Goal: Task Accomplishment & Management: Complete application form

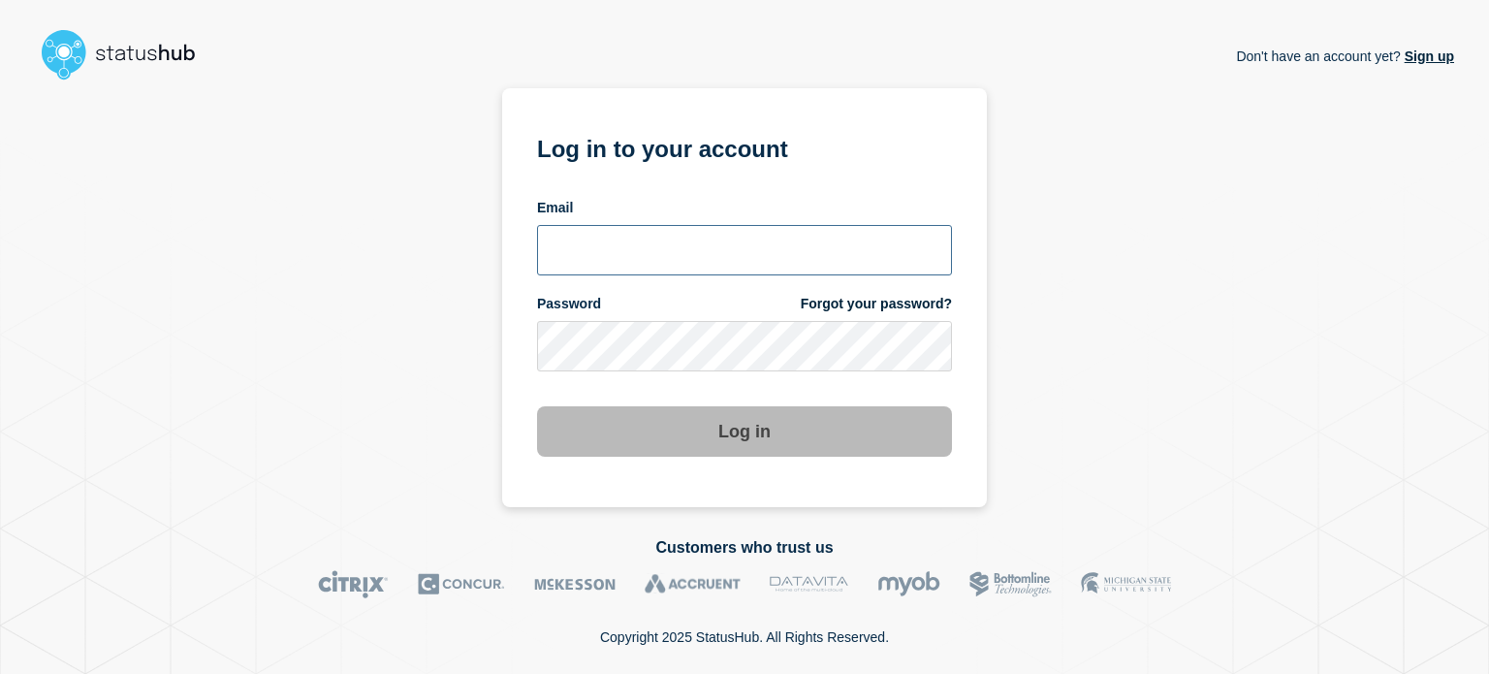
type input "[EMAIL_ADDRESS][PERSON_NAME][DOMAIN_NAME]"
click at [637, 266] on input "[EMAIL_ADDRESS][PERSON_NAME][DOMAIN_NAME]" at bounding box center [744, 250] width 415 height 50
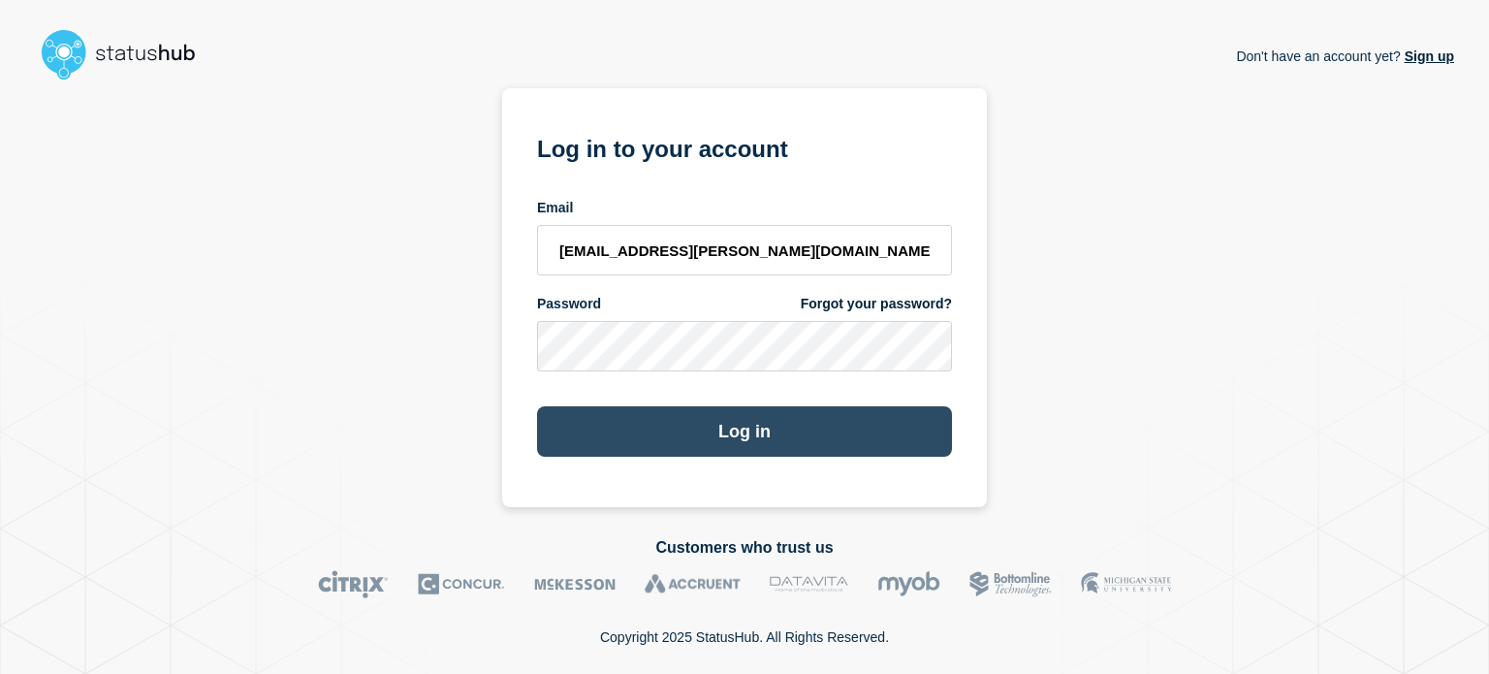
click at [609, 423] on button "Log in" at bounding box center [744, 431] width 415 height 50
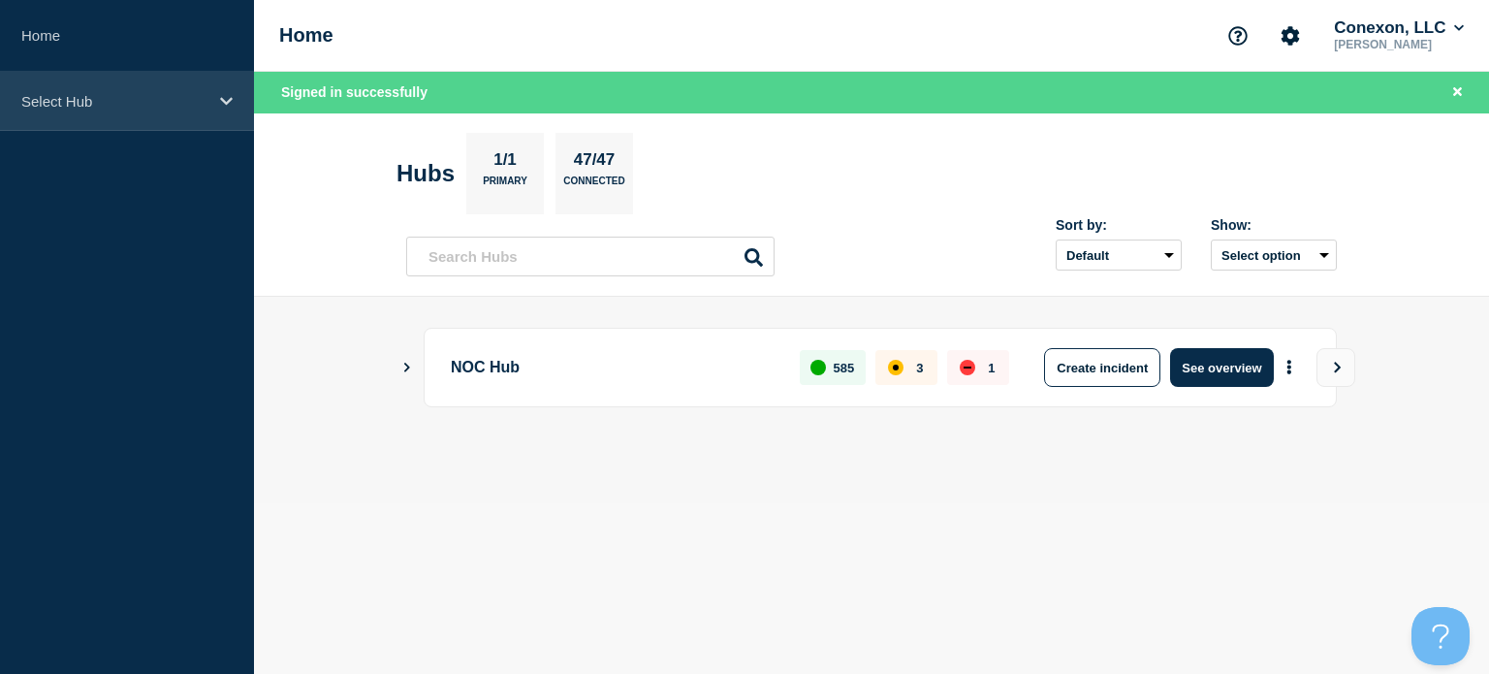
click at [143, 108] on p "Select Hub" at bounding box center [114, 101] width 186 height 16
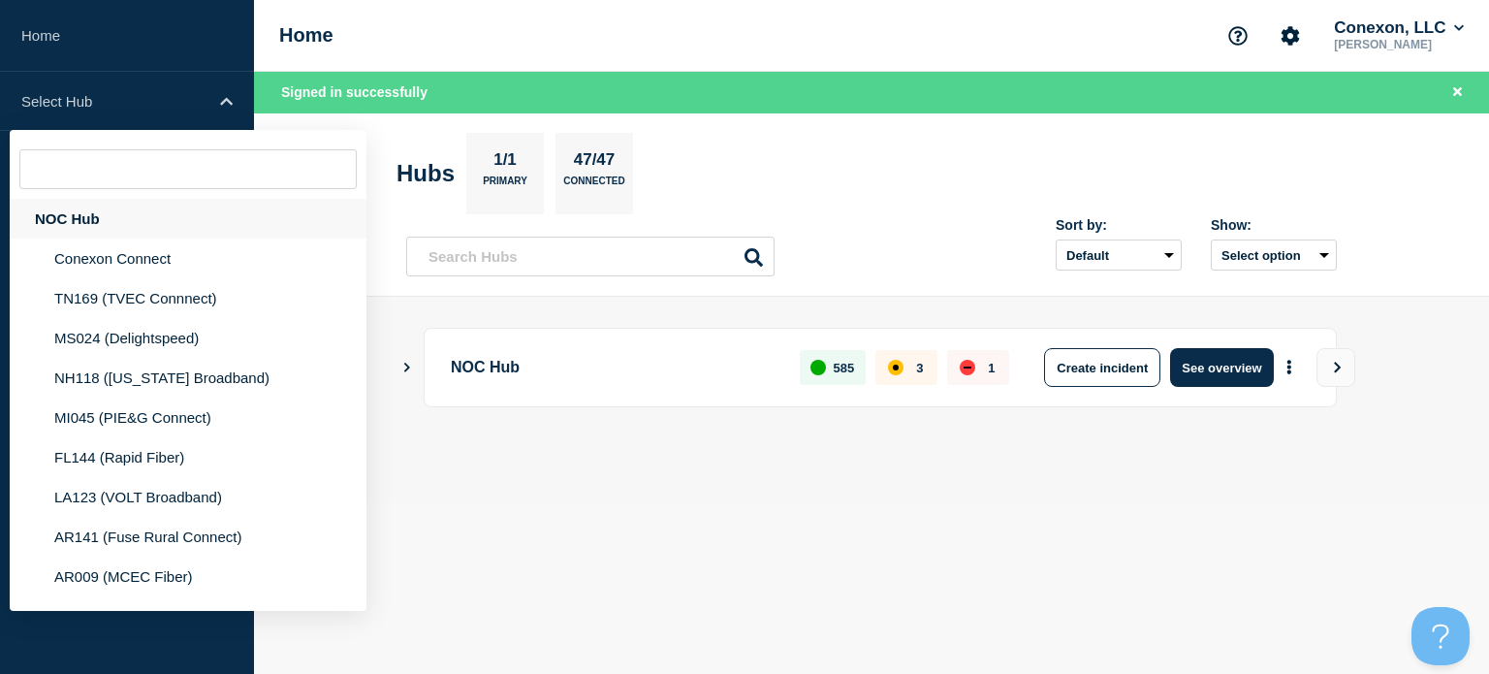
click at [204, 231] on div "NOC Hub" at bounding box center [188, 219] width 357 height 40
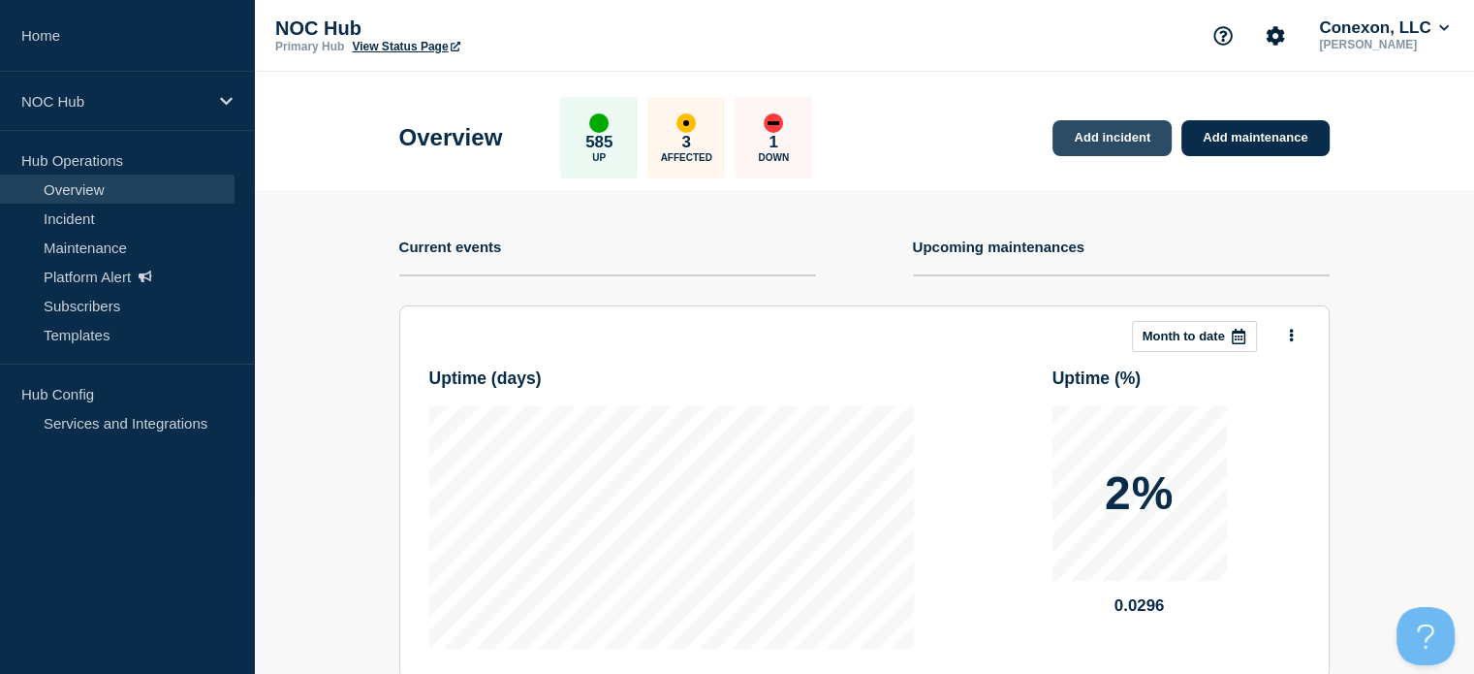
click at [1091, 134] on link "Add incident" at bounding box center [1112, 138] width 119 height 36
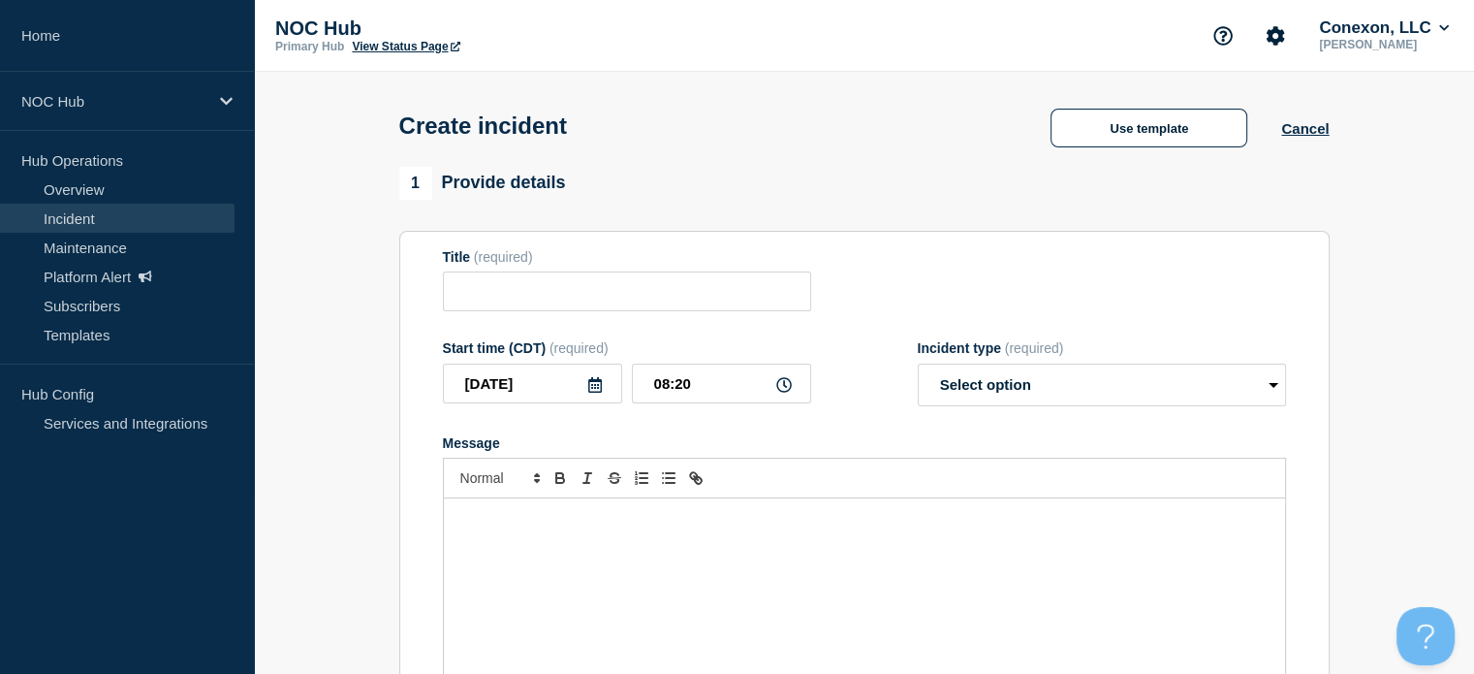
scroll to position [57, 0]
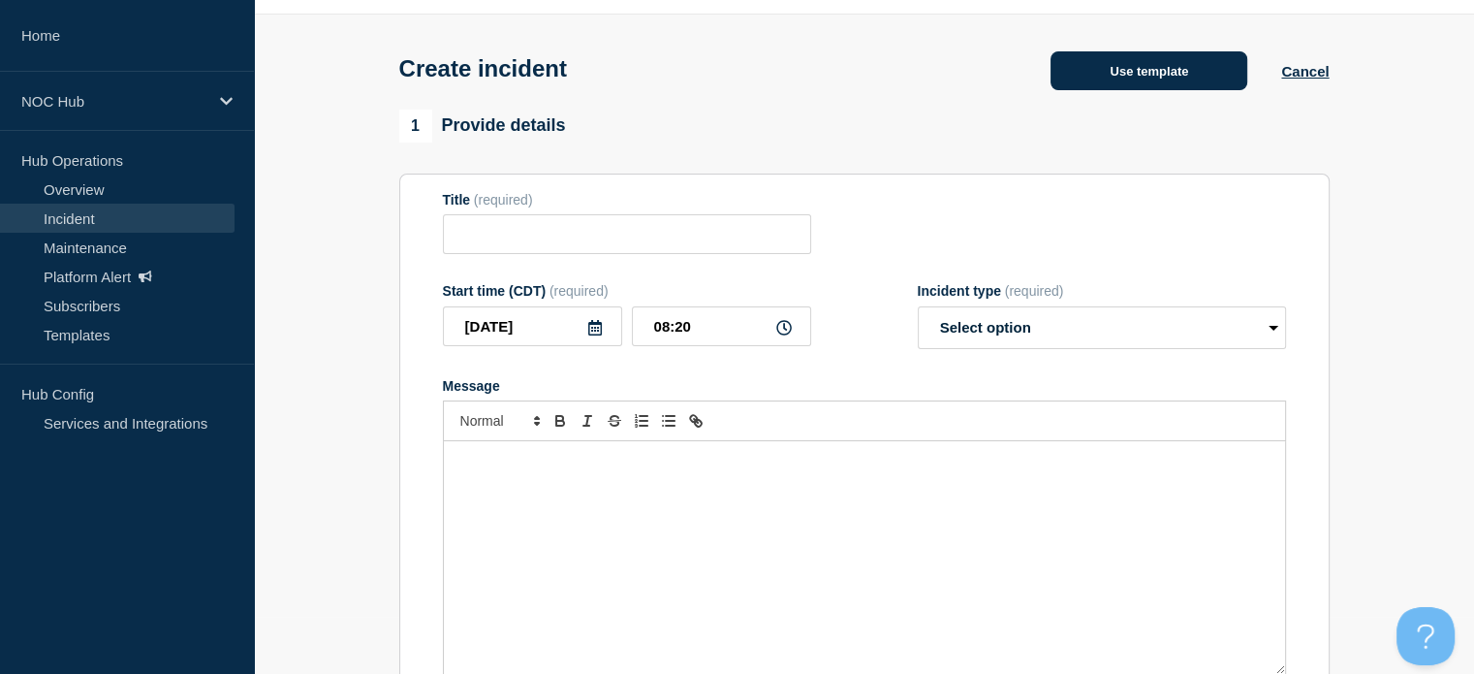
click at [1069, 63] on button "Use template" at bounding box center [1149, 70] width 197 height 39
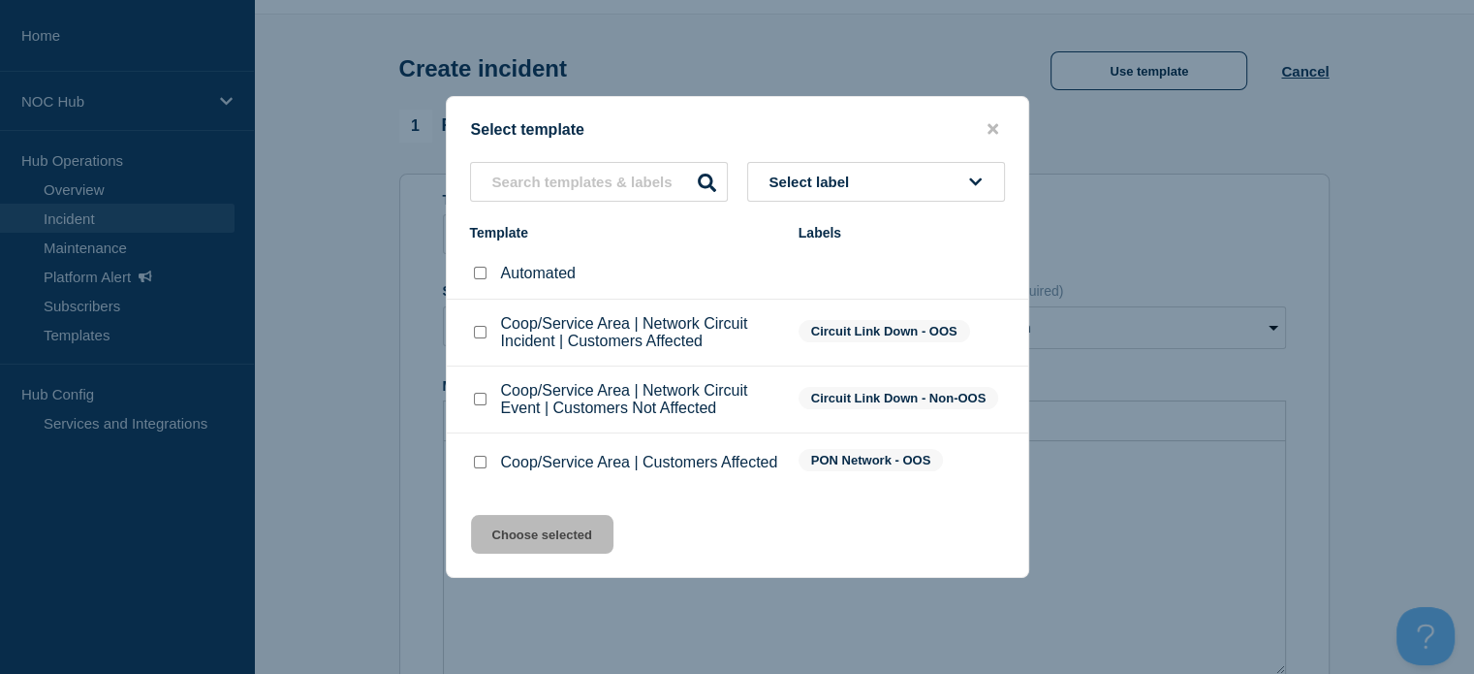
click at [477, 401] on input "Coop/Service Area | Network Circuit Event | Customers Not Affected checkbox" at bounding box center [480, 399] width 13 height 13
checkbox input "true"
click at [522, 531] on button "Choose selected" at bounding box center [542, 534] width 142 height 39
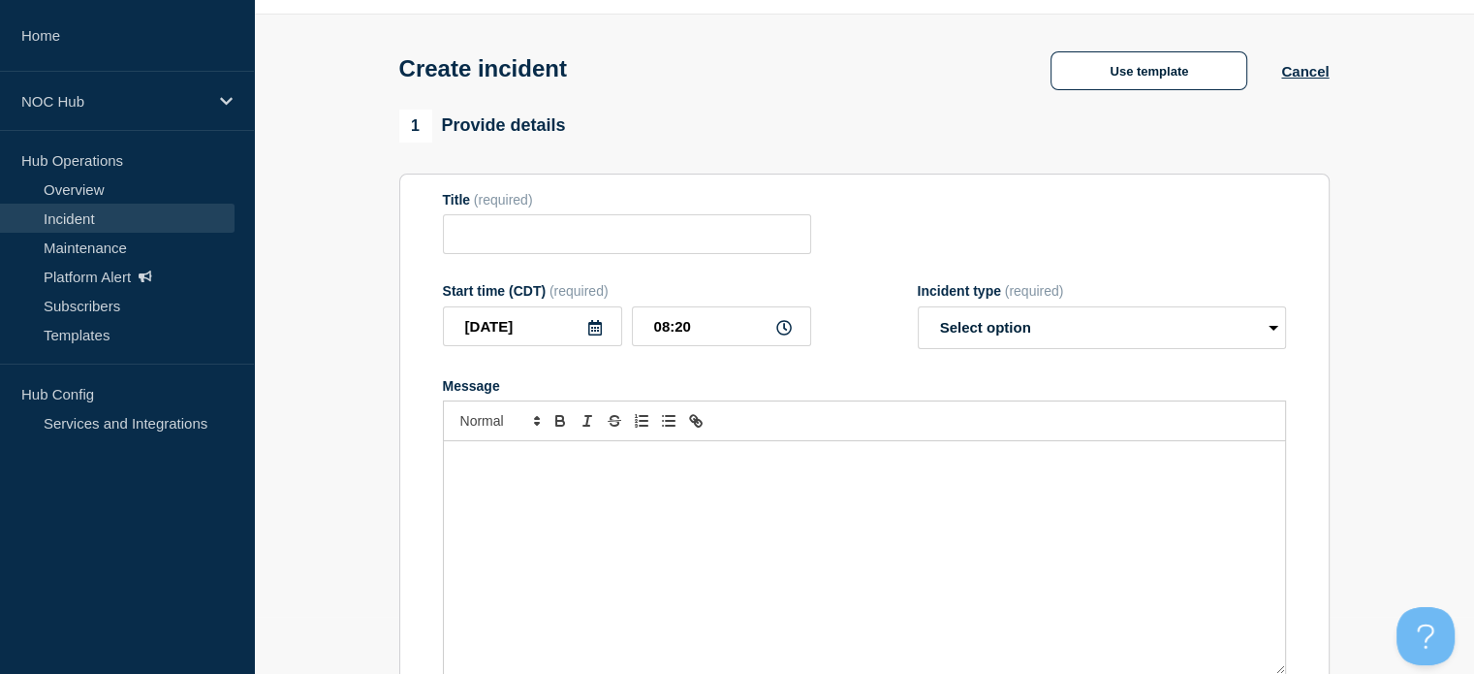
type input "Coop/Service Area | Network Circuit Event | Customers Not Affected"
select select "investigating"
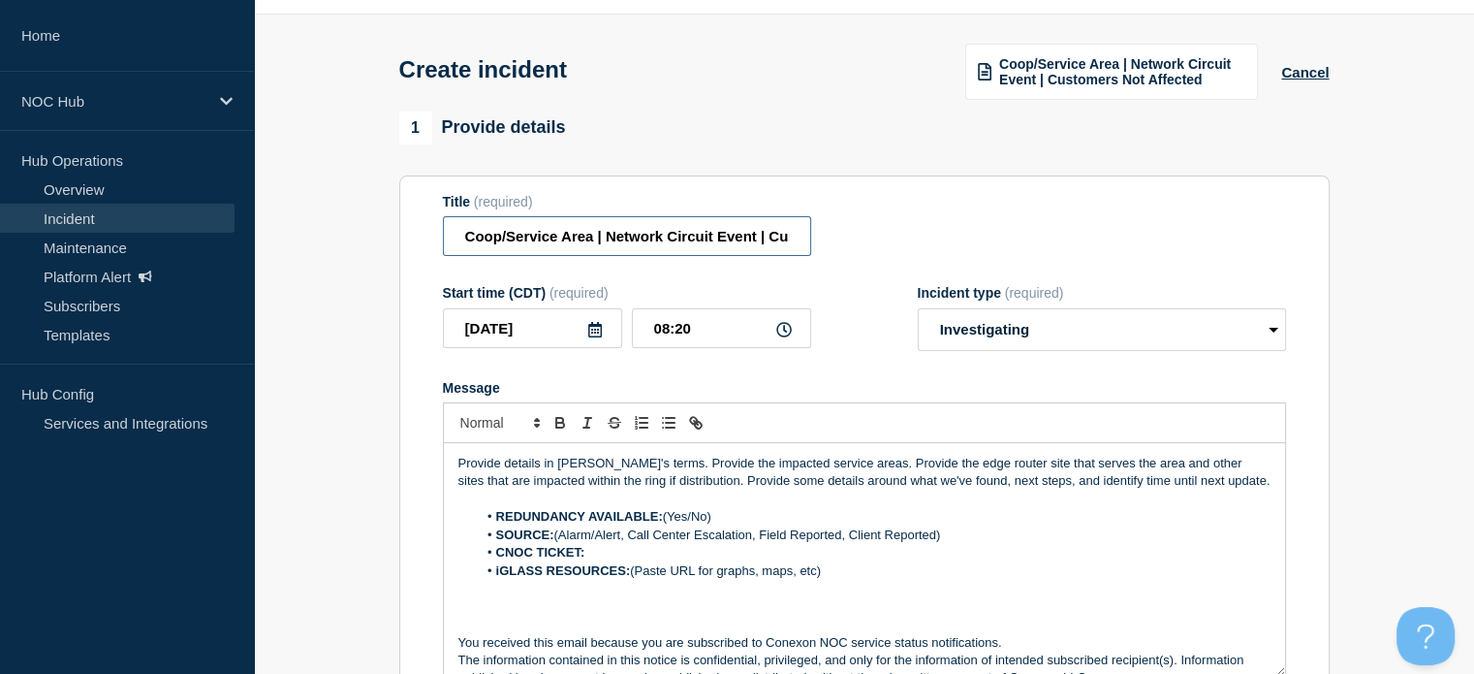
drag, startPoint x: 593, startPoint y: 236, endPoint x: 311, endPoint y: 270, distance: 284.1
click at [311, 270] on section "1 Provide details Title (required) Coop/Service Area | Network Circuit Event | …" at bounding box center [864, 666] width 1220 height 1110
type input "FL158 Chumukla | Network Circuit Event | Customers Not Affected"
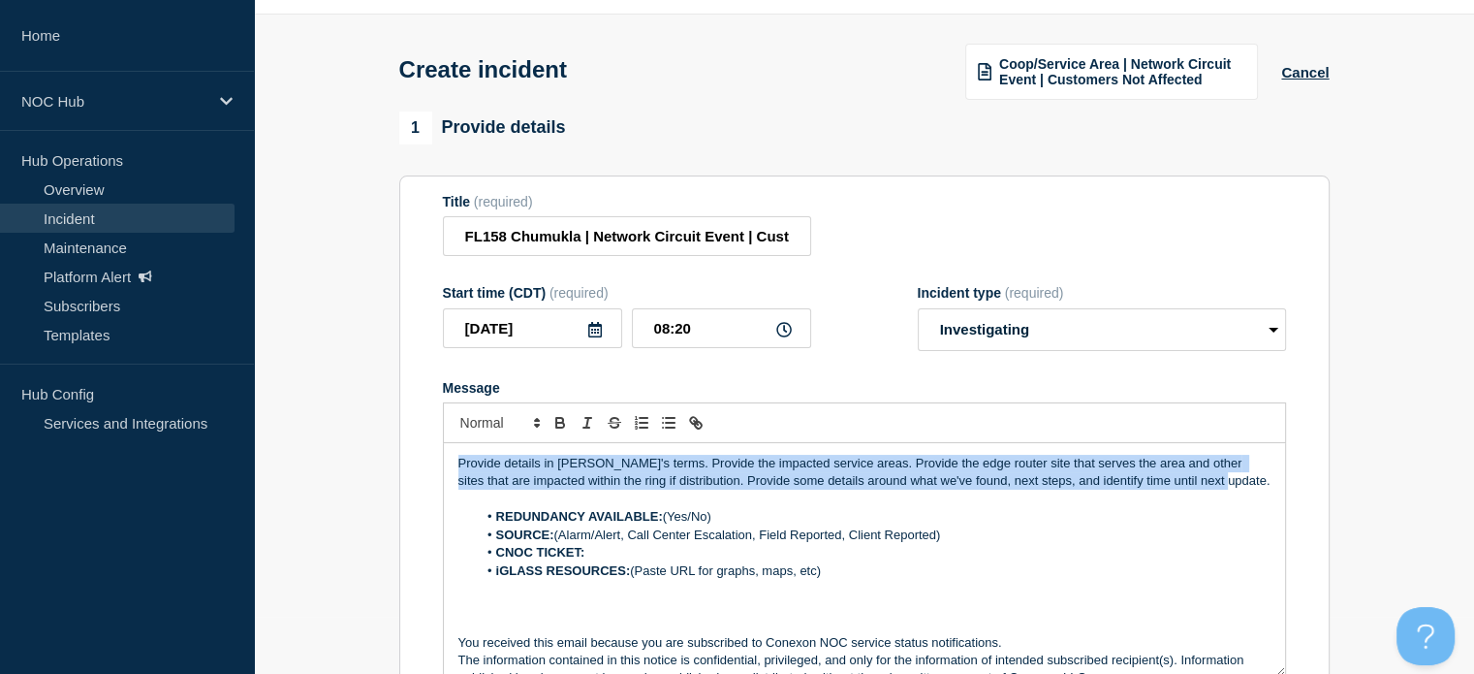
drag, startPoint x: 1197, startPoint y: 488, endPoint x: 426, endPoint y: 453, distance: 771.3
click at [426, 453] on section "Title (required) FL158 Chumukla | Network Circuit Event | Customers Not Affecte…" at bounding box center [864, 435] width 930 height 520
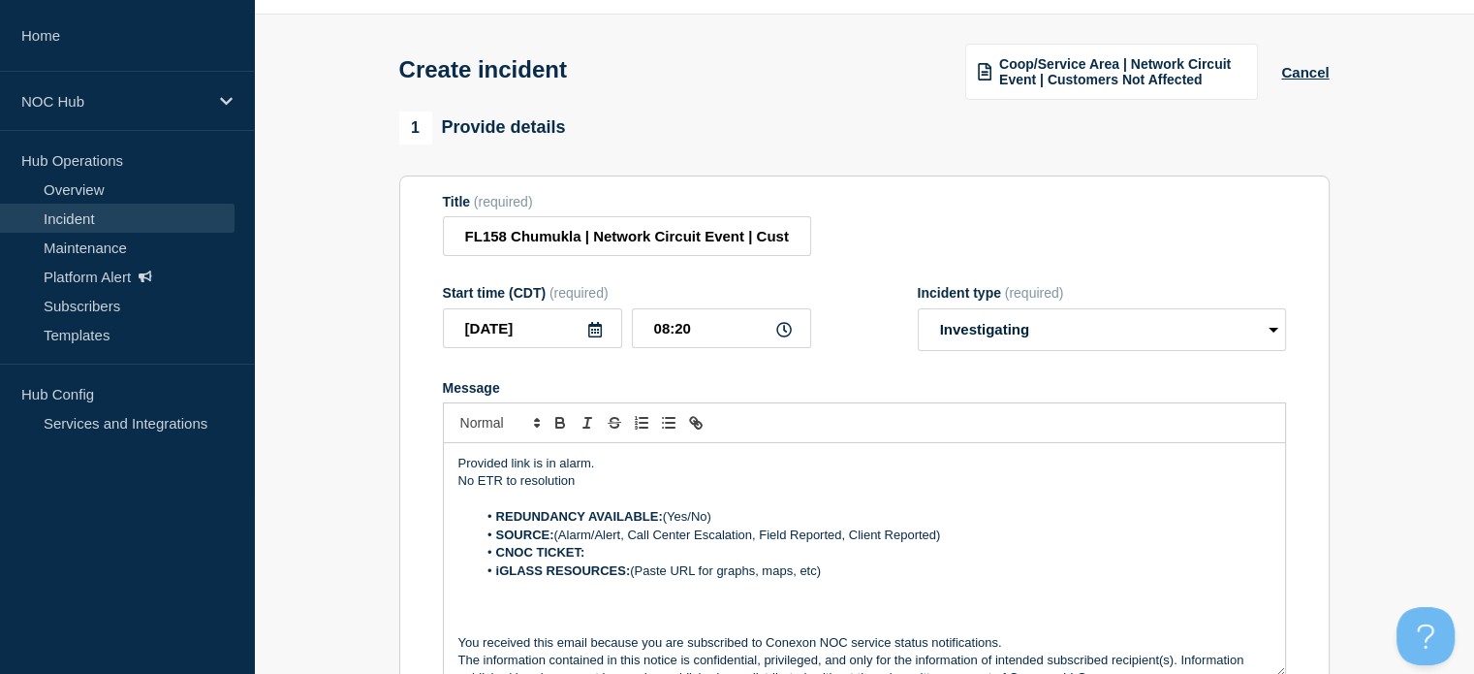
click at [720, 520] on li "REDUNDANCY AVAILABLE: (Yes/No)" at bounding box center [874, 516] width 794 height 17
click at [672, 519] on strong "REDUNDANCY AVAILABLE: Yes" at bounding box center [592, 516] width 192 height 15
drag, startPoint x: 556, startPoint y: 539, endPoint x: 951, endPoint y: 546, distance: 394.5
click at [951, 544] on li "SOURCE: (Alarm/Alert, Call Center Escalation, Field Reported, Client Reported)" at bounding box center [874, 534] width 794 height 17
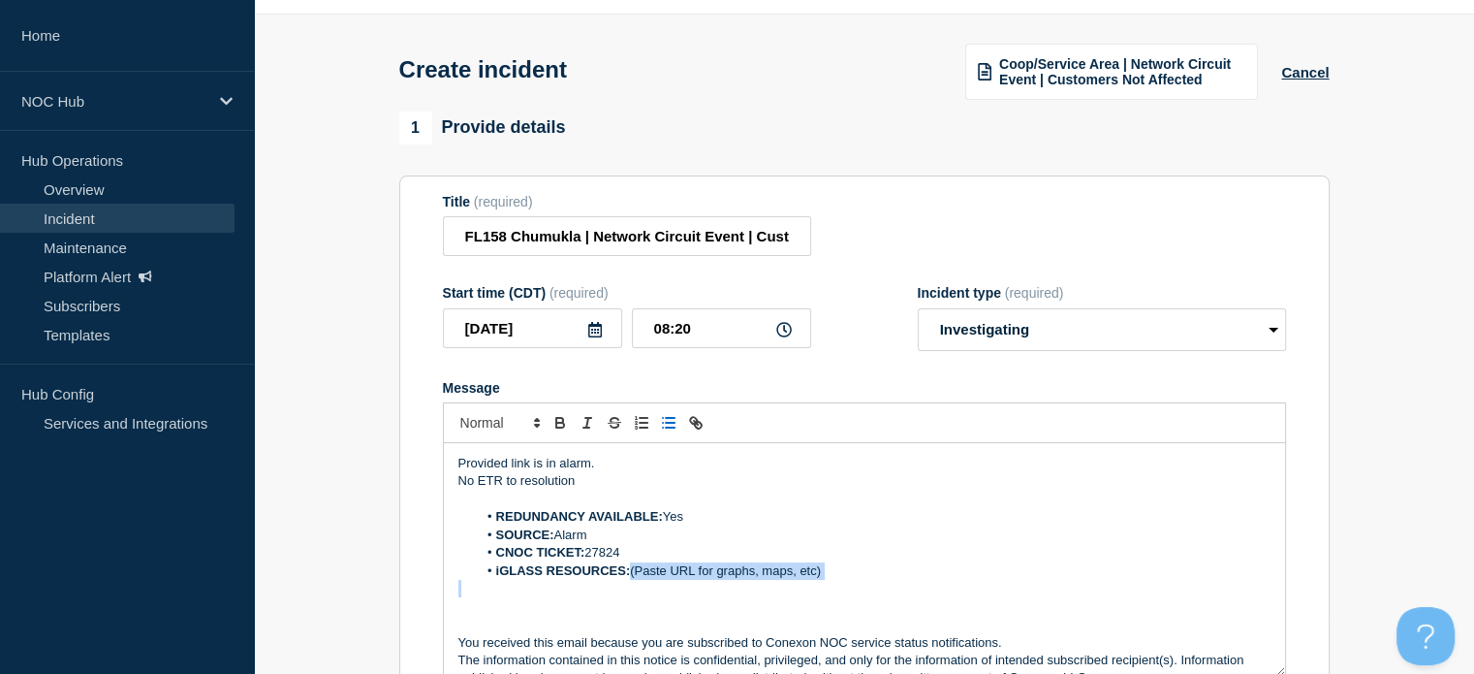
drag, startPoint x: 633, startPoint y: 572, endPoint x: 923, endPoint y: 592, distance: 290.5
click at [923, 592] on div "Provided link is in alarm. No ETR to resolution REDUNDANCY AVAILABLE: Yes SOURC…" at bounding box center [864, 559] width 841 height 233
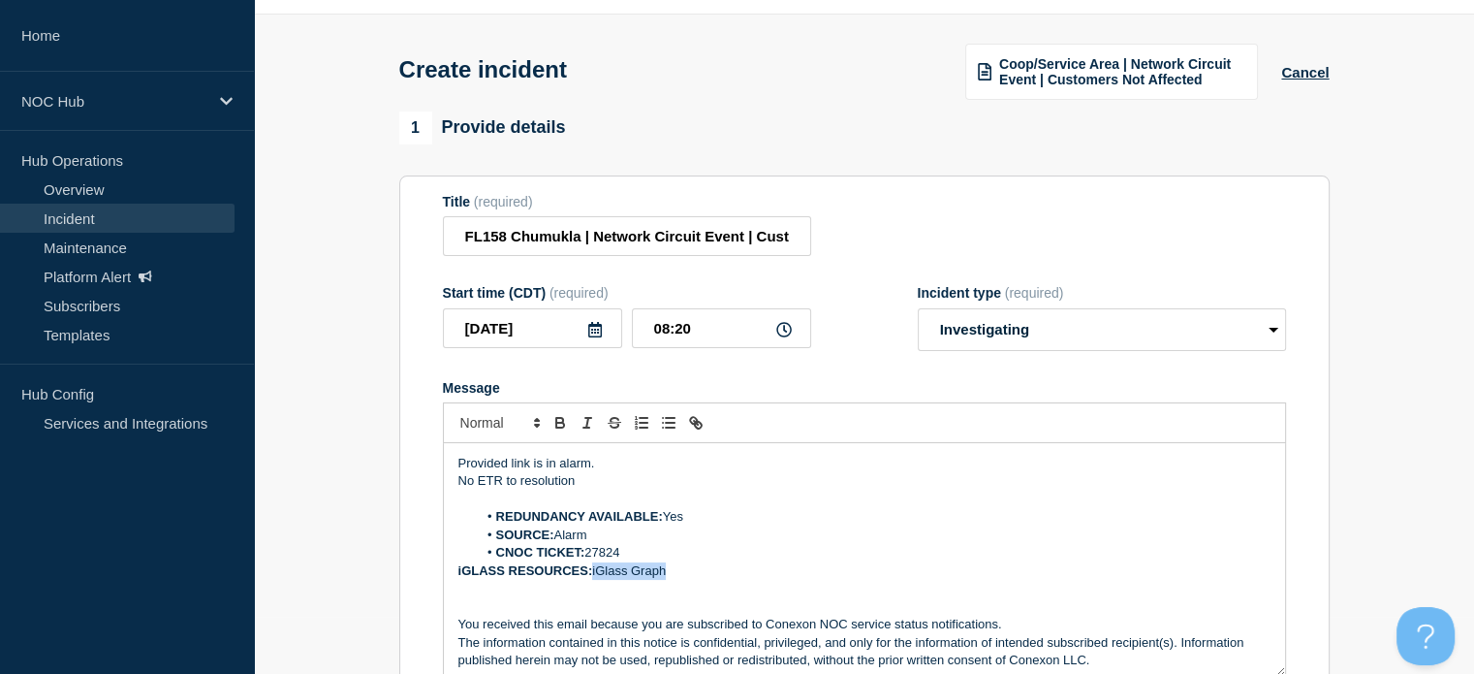
drag, startPoint x: 718, startPoint y: 573, endPoint x: 594, endPoint y: 582, distance: 124.4
click at [594, 580] on p "iGLASS RESOURCES: iGlass Graph" at bounding box center [864, 570] width 812 height 17
paste input "[URL][DOMAIN_NAME]"
type input "[URL][DOMAIN_NAME]"
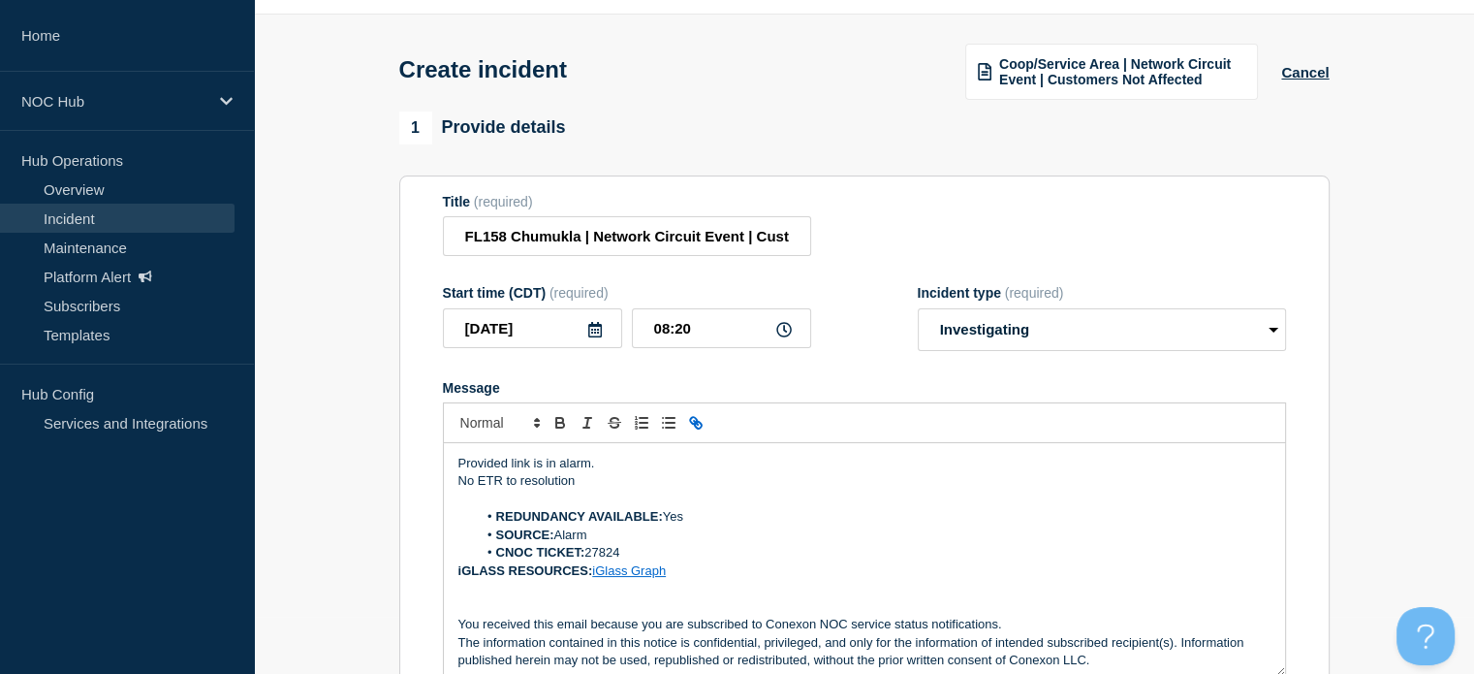
click at [659, 544] on li "SOURCE: Alarm" at bounding box center [874, 534] width 794 height 17
click at [660, 552] on li "CNOC TICKET: 27824" at bounding box center [874, 552] width 794 height 17
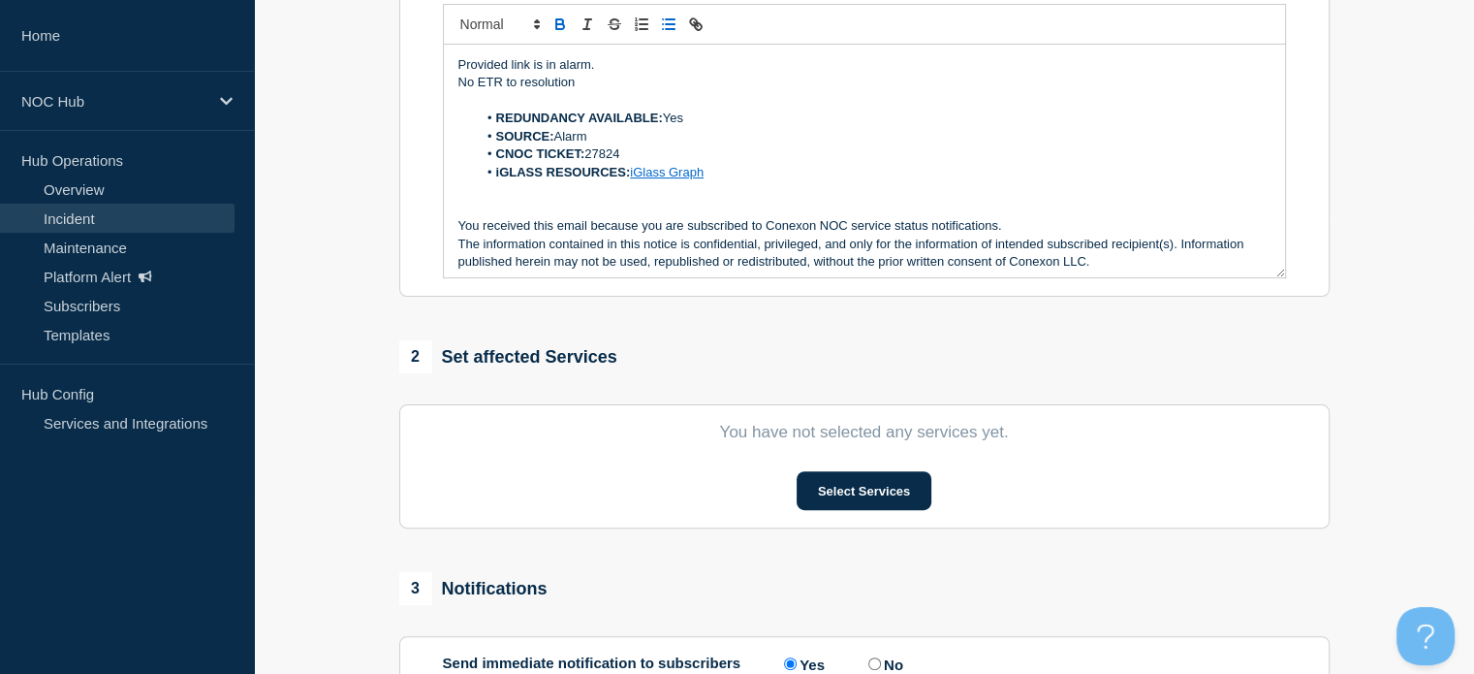
scroll to position [457, 0]
click at [834, 483] on button "Select Services" at bounding box center [864, 488] width 135 height 39
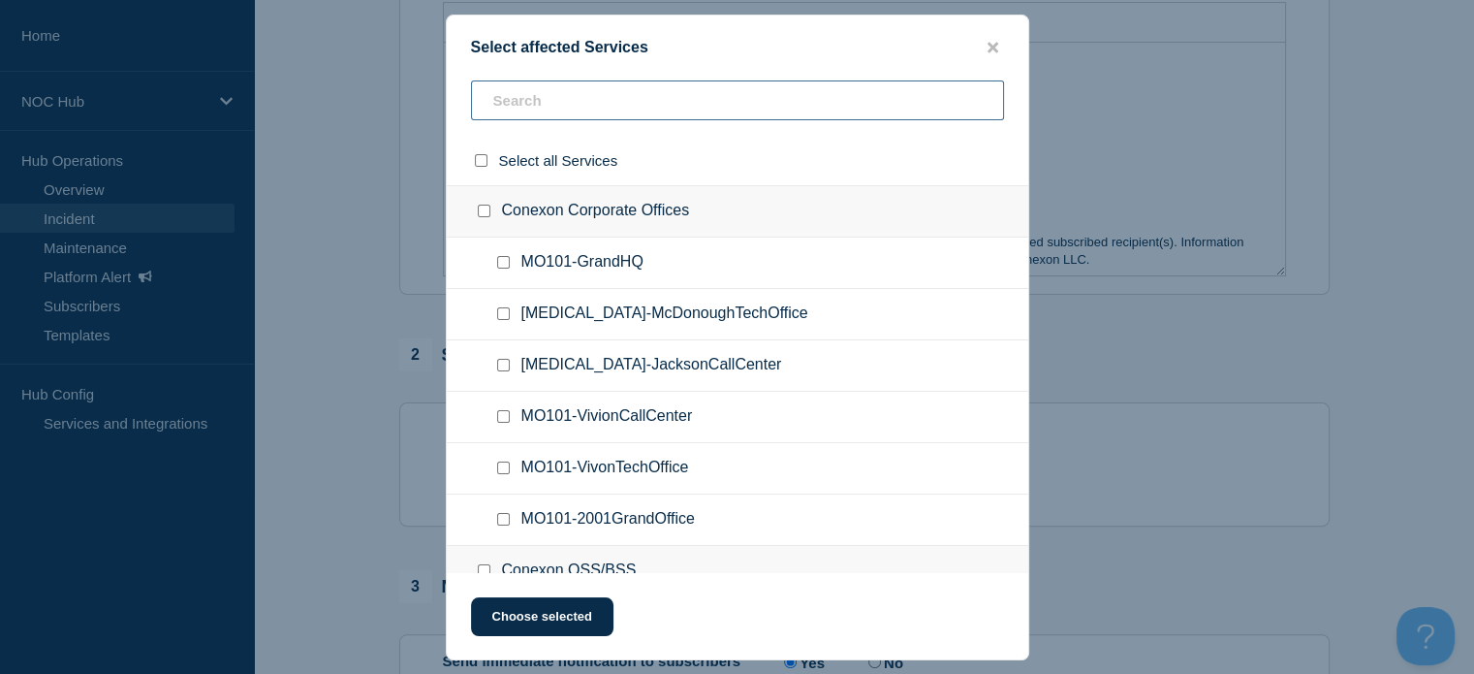
click at [561, 120] on input "text" at bounding box center [737, 100] width 533 height 40
click at [567, 104] on input "text" at bounding box center [737, 100] width 533 height 40
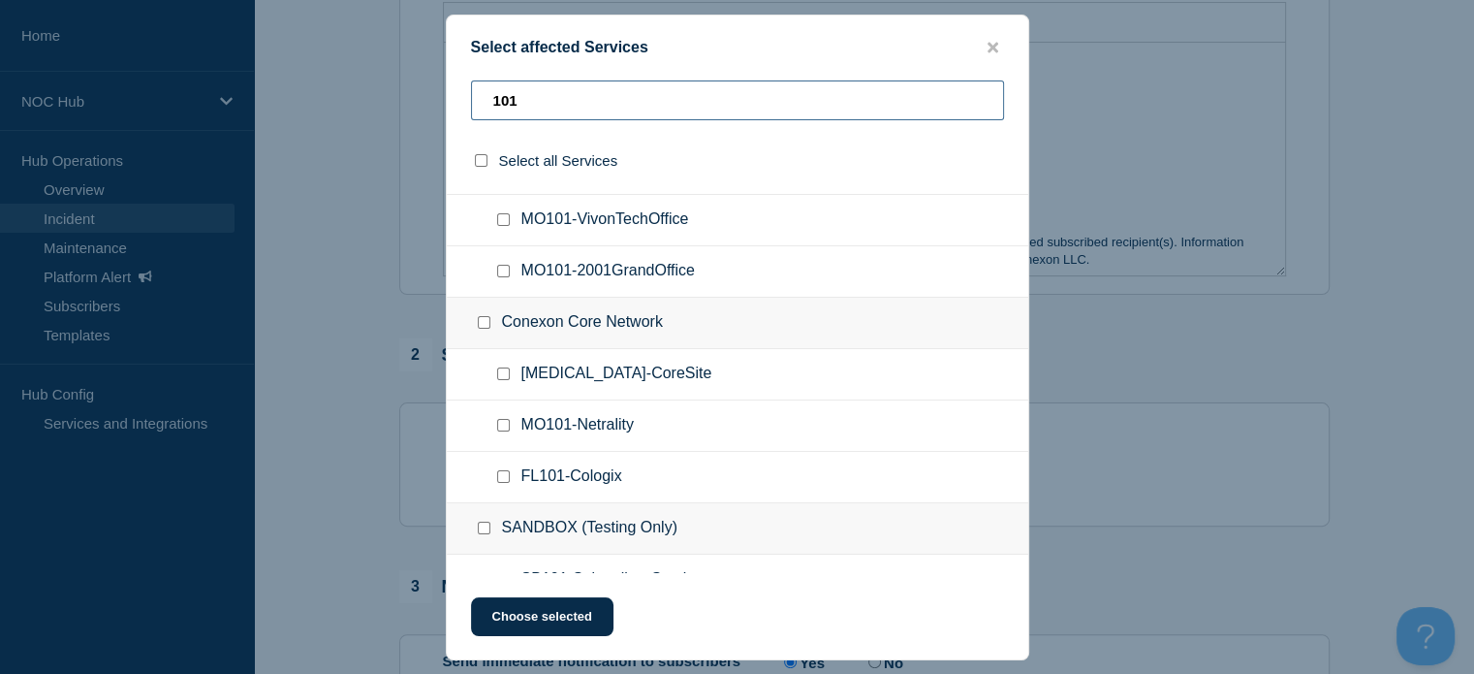
scroll to position [254, 0]
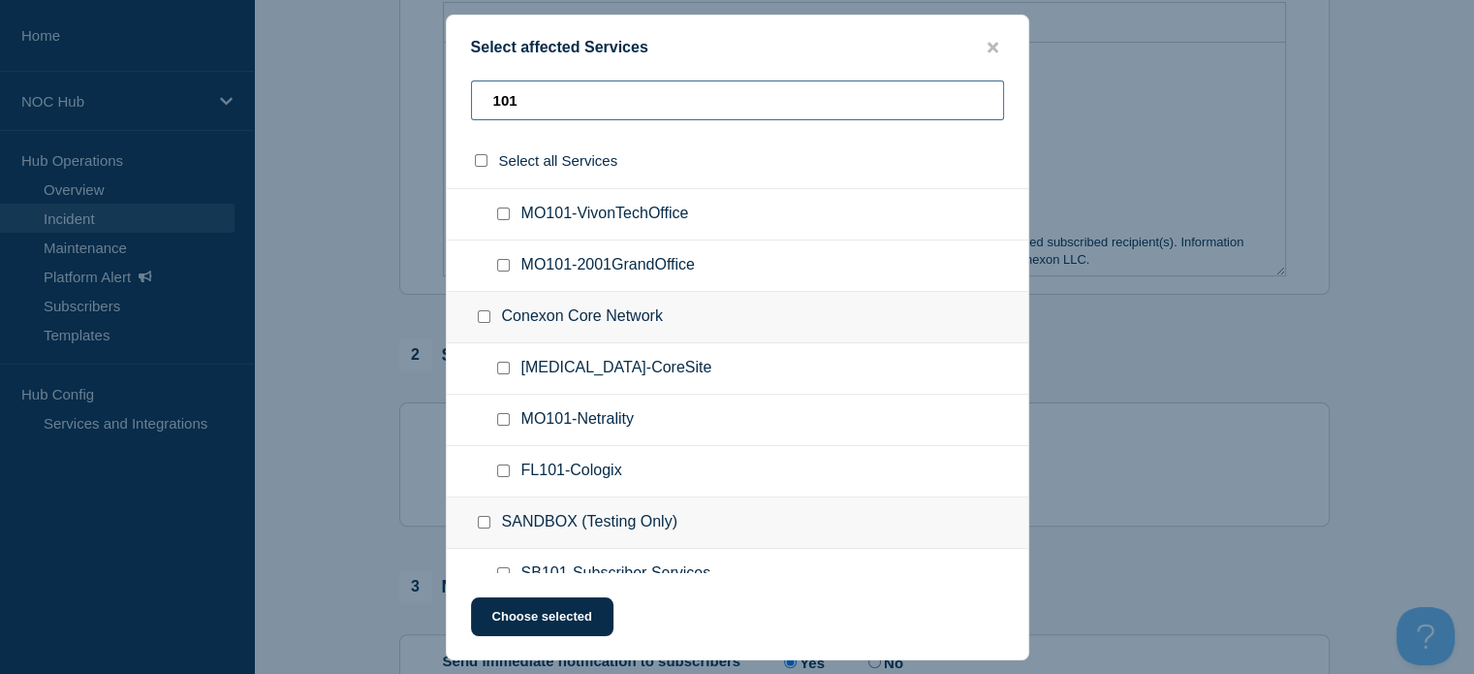
type input "101"
click at [505, 368] on input "GA101-CoreSite checkbox" at bounding box center [503, 368] width 13 height 13
checkbox input "true"
click at [547, 600] on button "Choose selected" at bounding box center [542, 616] width 142 height 39
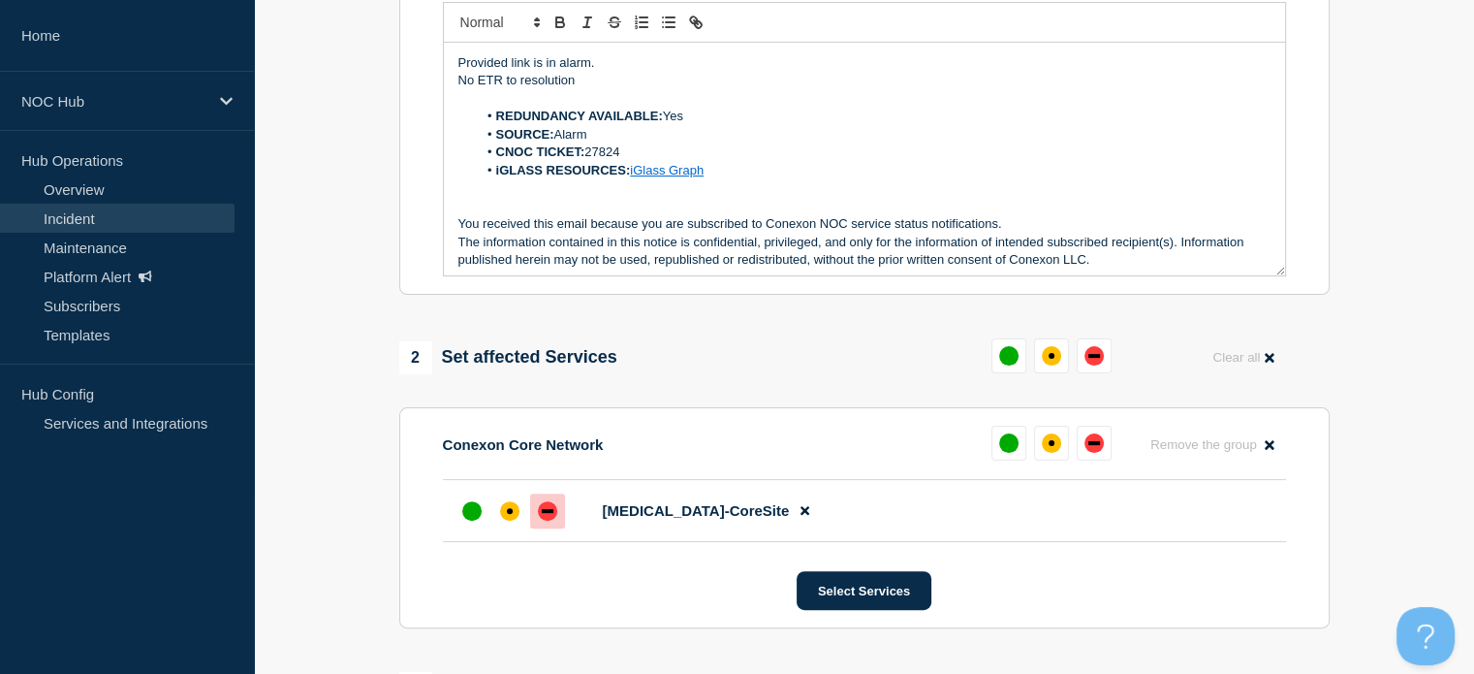
click at [562, 528] on div at bounding box center [547, 510] width 35 height 35
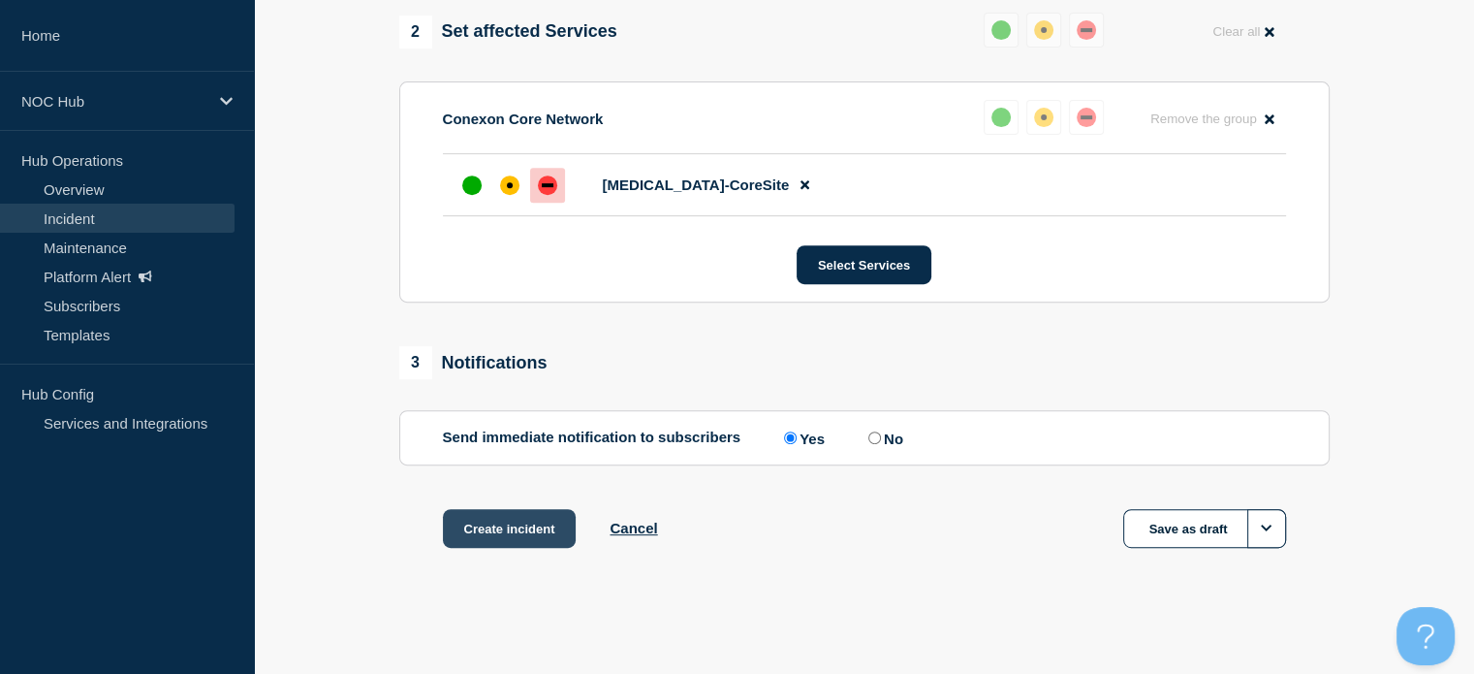
click at [543, 539] on button "Create incident" at bounding box center [510, 528] width 134 height 39
